Goal: Task Accomplishment & Management: Complete application form

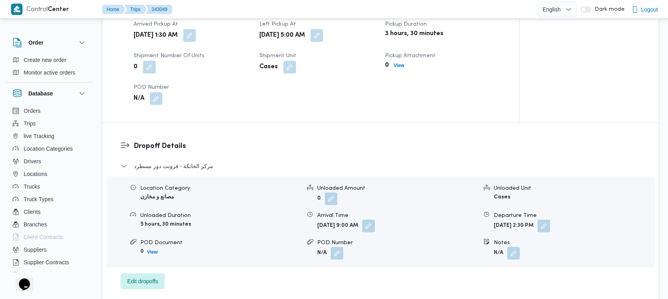
scroll to position [586, 0]
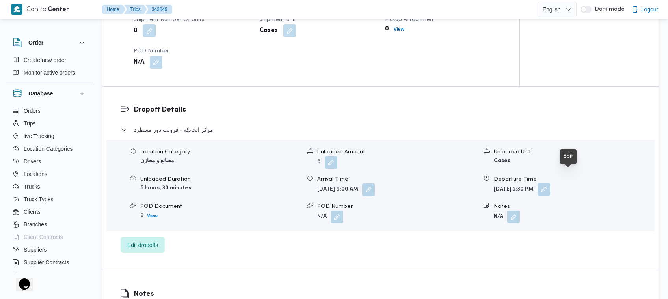
click at [550, 183] on button "button" at bounding box center [544, 189] width 13 height 13
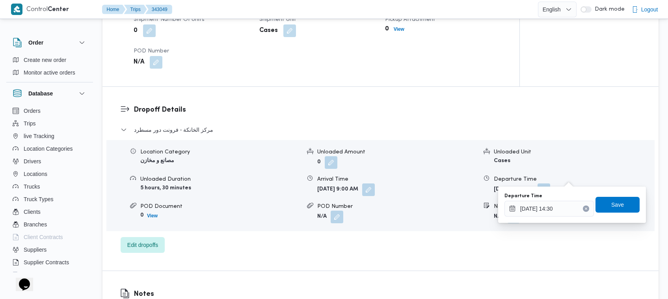
click at [583, 210] on button "Clear input" at bounding box center [586, 208] width 6 height 6
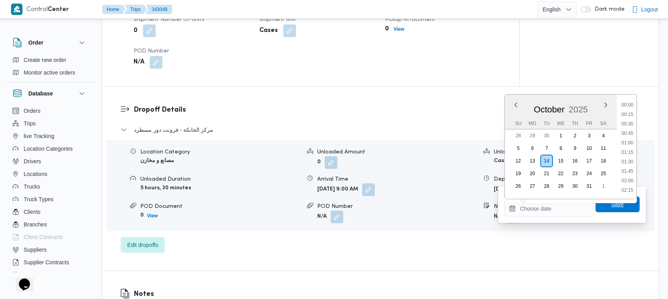
scroll to position [0, 0]
click at [611, 203] on span "Save" at bounding box center [617, 203] width 13 height 9
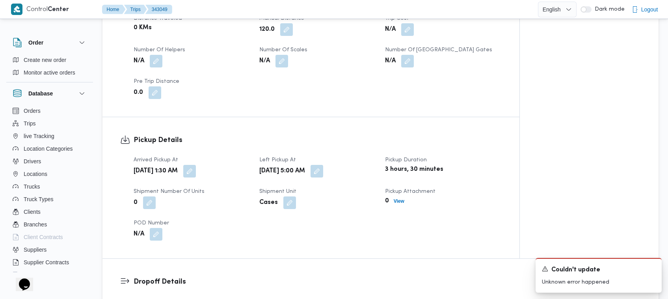
scroll to position [412, 0]
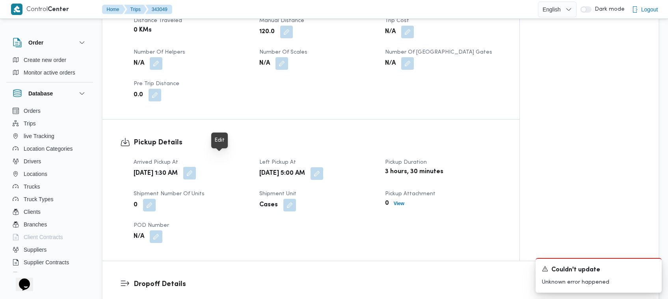
click at [196, 167] on button "button" at bounding box center [189, 173] width 13 height 13
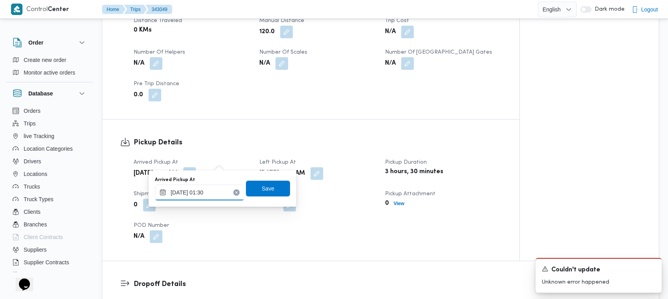
click at [210, 192] on input "[DATE] 01:30" at bounding box center [199, 192] width 89 height 16
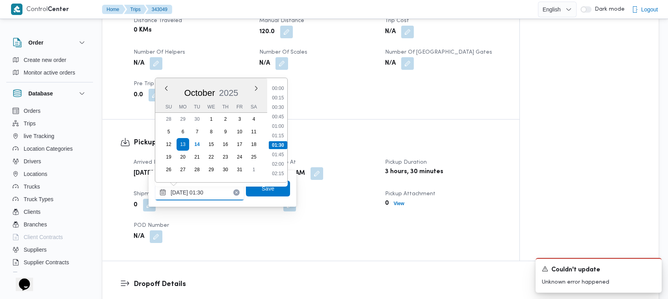
click at [210, 192] on input "[DATE] 01:30" at bounding box center [199, 192] width 89 height 16
drag, startPoint x: 354, startPoint y: 165, endPoint x: 350, endPoint y: 156, distance: 9.3
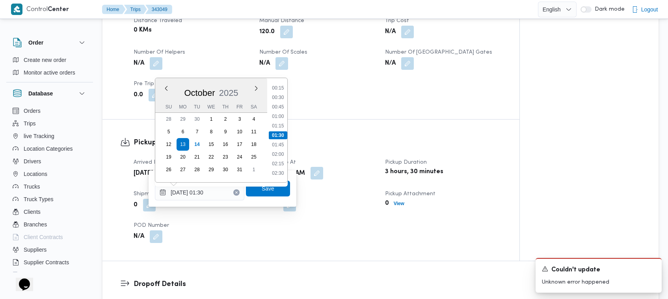
click at [323, 167] on button "button" at bounding box center [317, 173] width 13 height 13
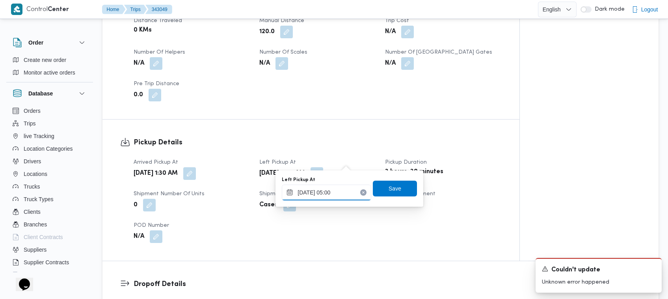
click at [346, 190] on input "[DATE] 05:00" at bounding box center [326, 192] width 89 height 16
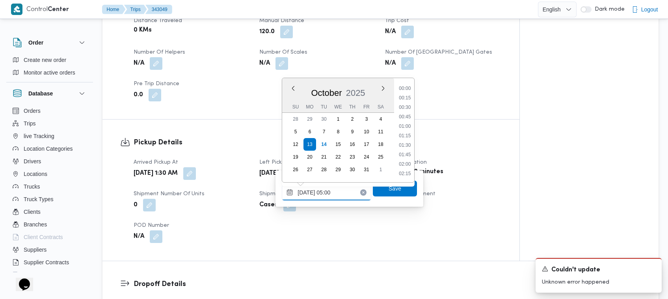
click at [346, 188] on input "[DATE] 05:00" at bounding box center [326, 192] width 89 height 16
click at [347, 188] on input "[DATE] 05:00" at bounding box center [326, 192] width 89 height 16
click at [347, 190] on input "[DATE] 05:00" at bounding box center [326, 192] width 89 height 16
click at [344, 192] on input "[DATE] 05:00" at bounding box center [326, 192] width 89 height 16
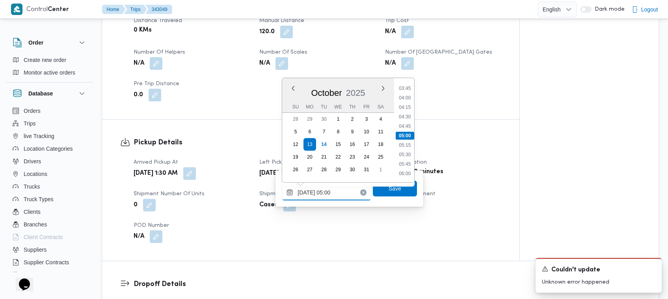
click at [344, 192] on input "[DATE] 05:00" at bounding box center [326, 192] width 89 height 16
click at [344, 189] on input "[DATE] 05:00" at bounding box center [326, 192] width 89 height 16
click at [454, 203] on div "Arrived Pickup At [DATE] 1:30 AM Left Pickup At [GEOGRAPHIC_DATA][DATE] 5:00 AM…" at bounding box center [318, 200] width 378 height 95
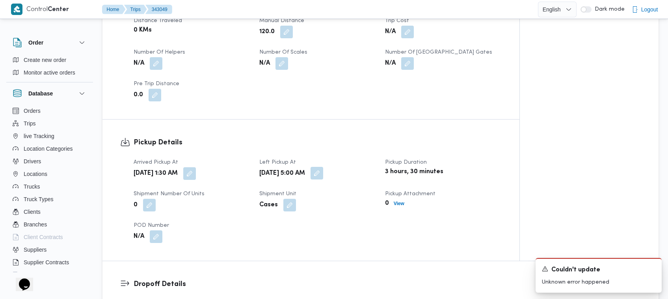
click at [323, 167] on button "button" at bounding box center [317, 173] width 13 height 13
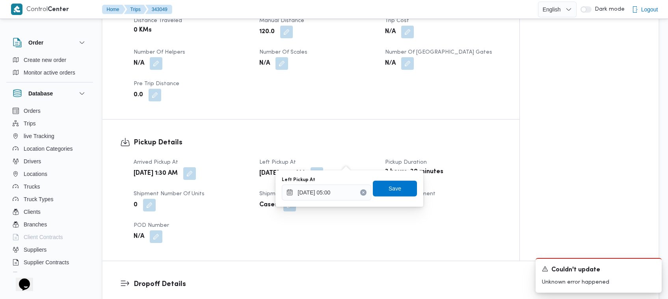
click at [363, 192] on icon "Clear input" at bounding box center [364, 192] width 2 height 2
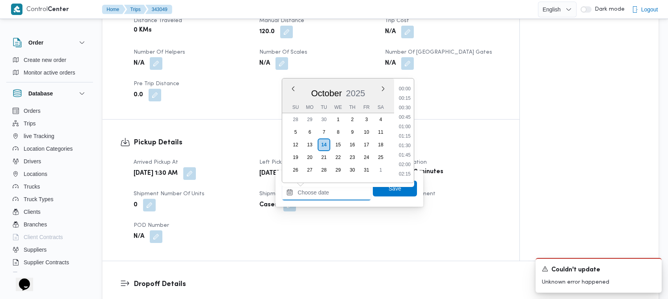
scroll to position [690, 0]
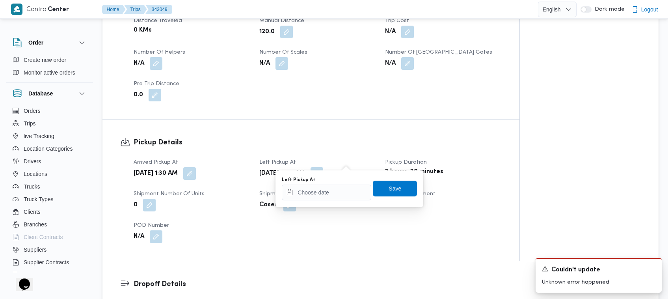
click at [380, 190] on span "Save" at bounding box center [395, 189] width 44 height 16
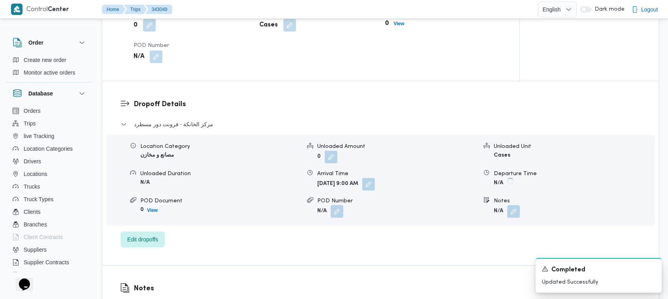
scroll to position [597, 0]
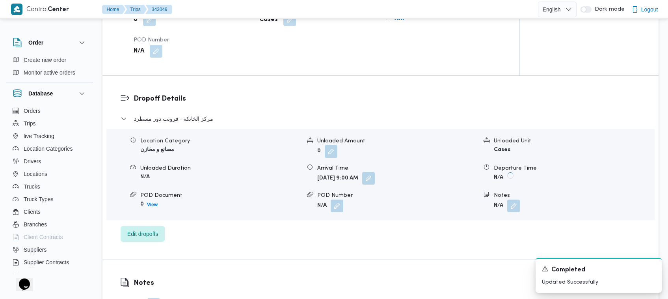
click at [375, 172] on button "button" at bounding box center [368, 178] width 13 height 13
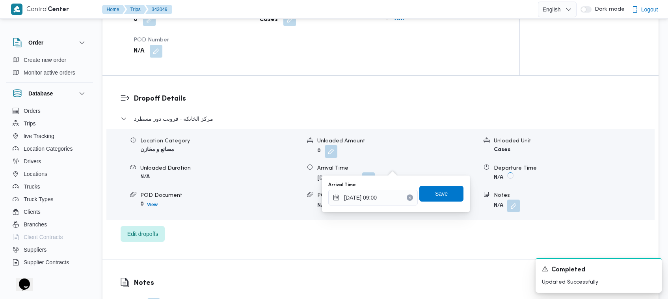
click at [408, 196] on icon "Clear input" at bounding box center [409, 197] width 3 height 3
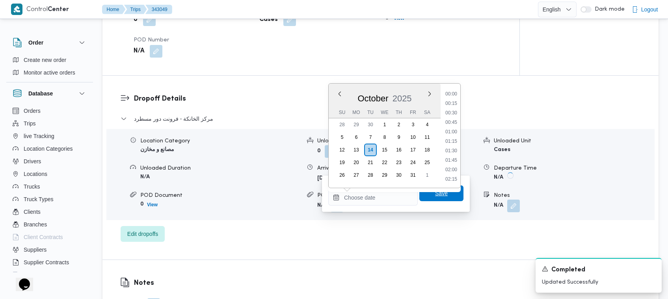
scroll to position [0, 0]
click at [435, 196] on span "Save" at bounding box center [441, 192] width 13 height 9
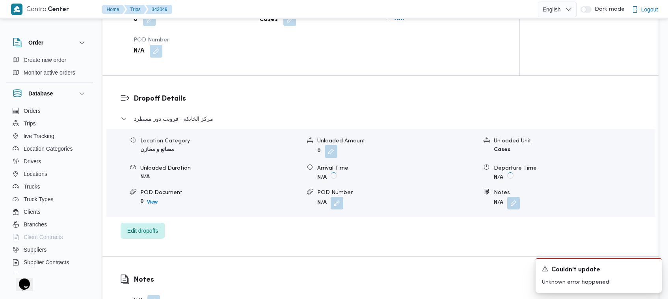
click at [243, 76] on div "Dropoff Details مركز الخانكة - فرونت دور مسطرد Location Category مصانع و مخازن …" at bounding box center [380, 166] width 556 height 181
